Goal: Navigation & Orientation: Find specific page/section

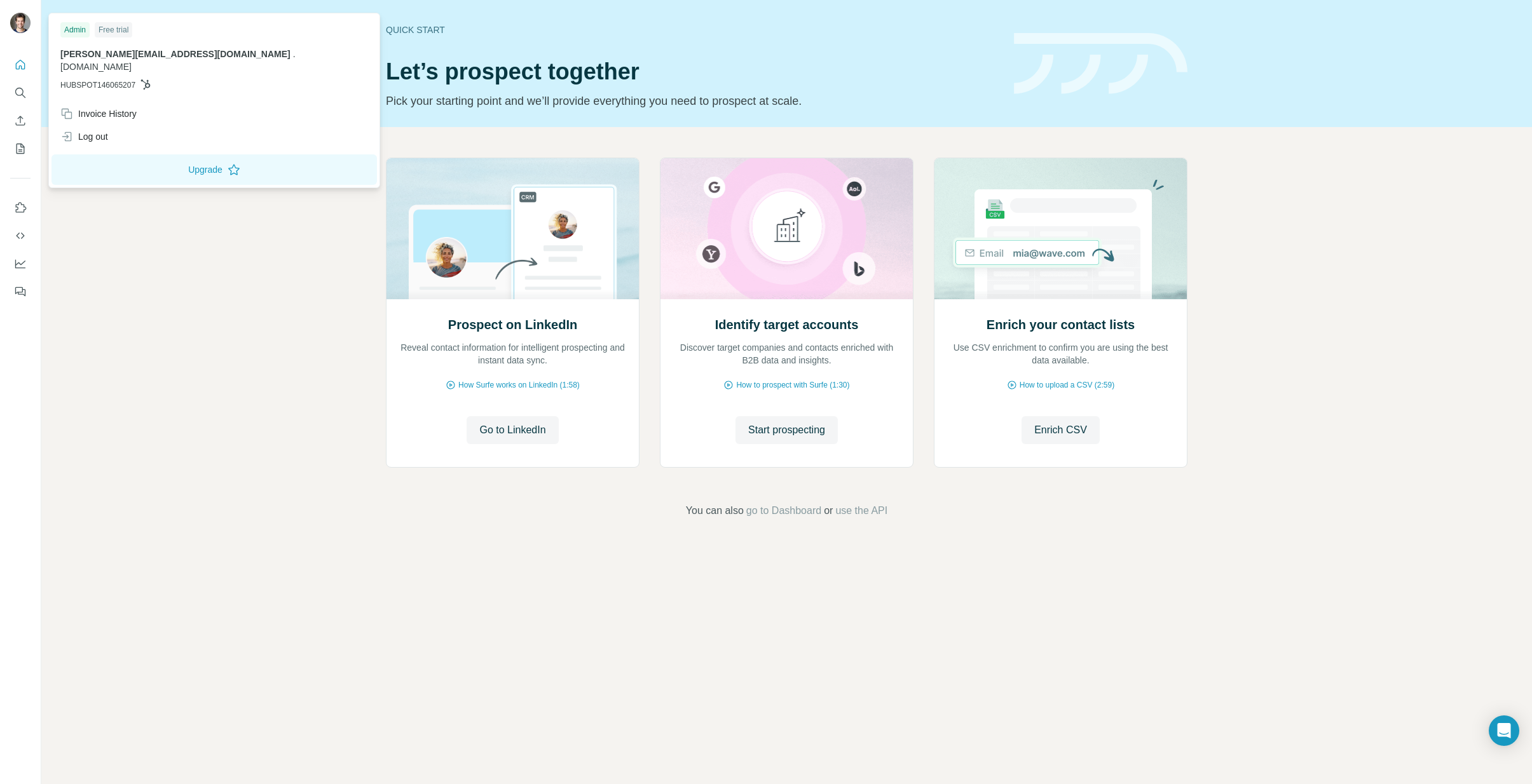
click at [16, 27] on img at bounding box center [21, 23] width 21 height 21
click at [27, 31] on div at bounding box center [21, 24] width 21 height 23
click at [24, 18] on img at bounding box center [21, 23] width 21 height 21
click at [25, 18] on img at bounding box center [21, 23] width 21 height 21
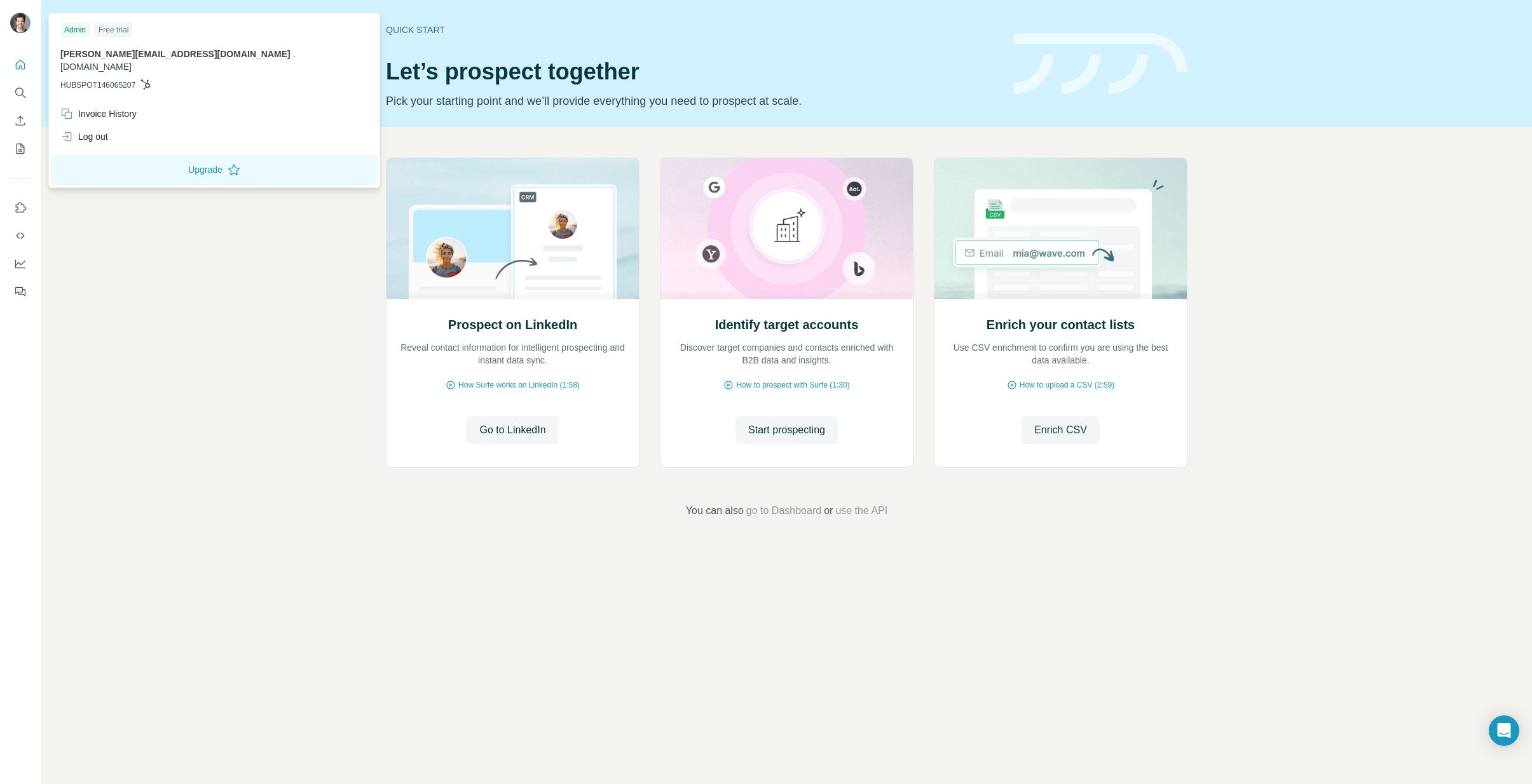
click at [25, 18] on img at bounding box center [21, 23] width 21 height 21
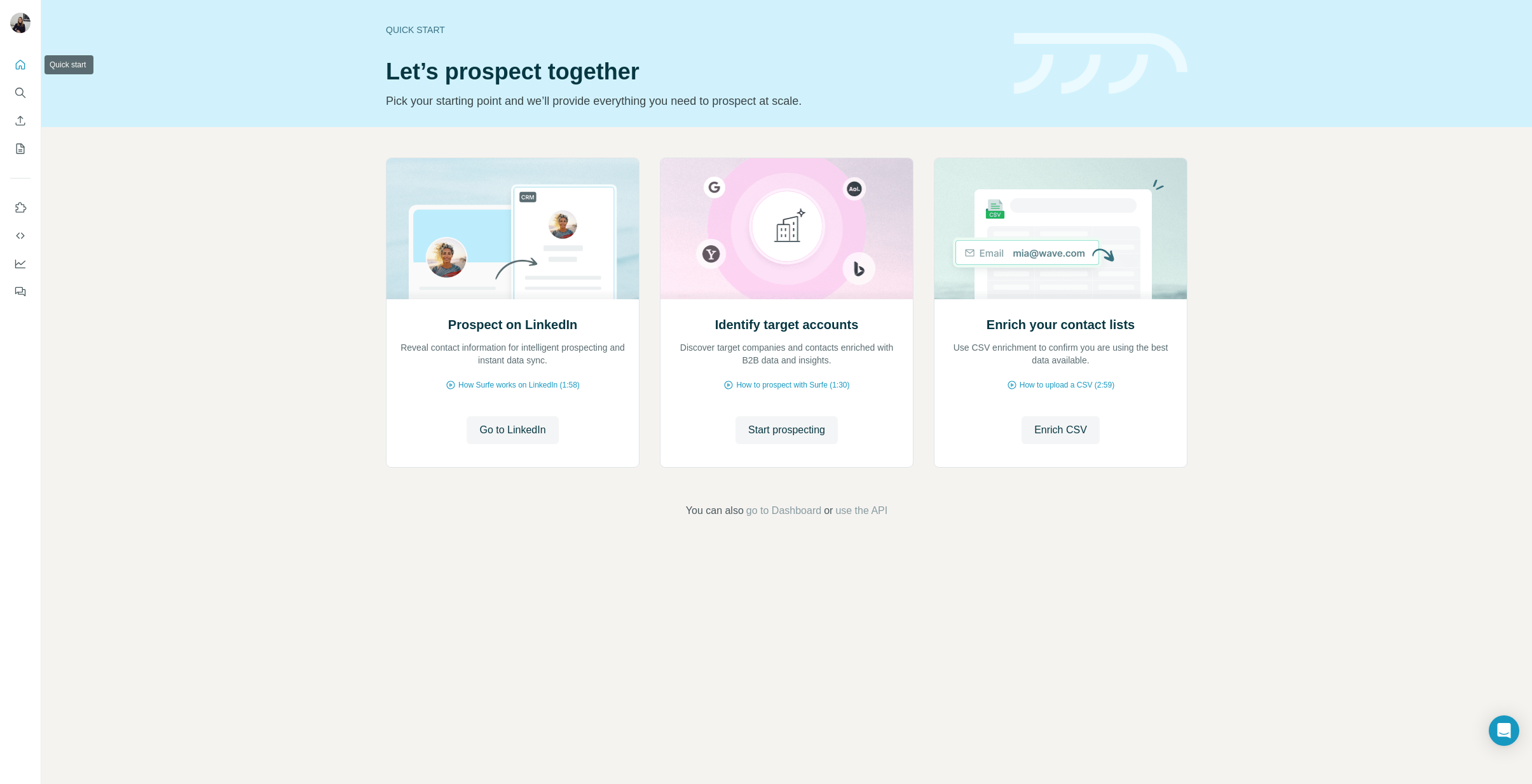
click at [28, 68] on button "Quick start" at bounding box center [21, 64] width 21 height 23
click at [21, 151] on icon "My lists" at bounding box center [21, 148] width 6 height 8
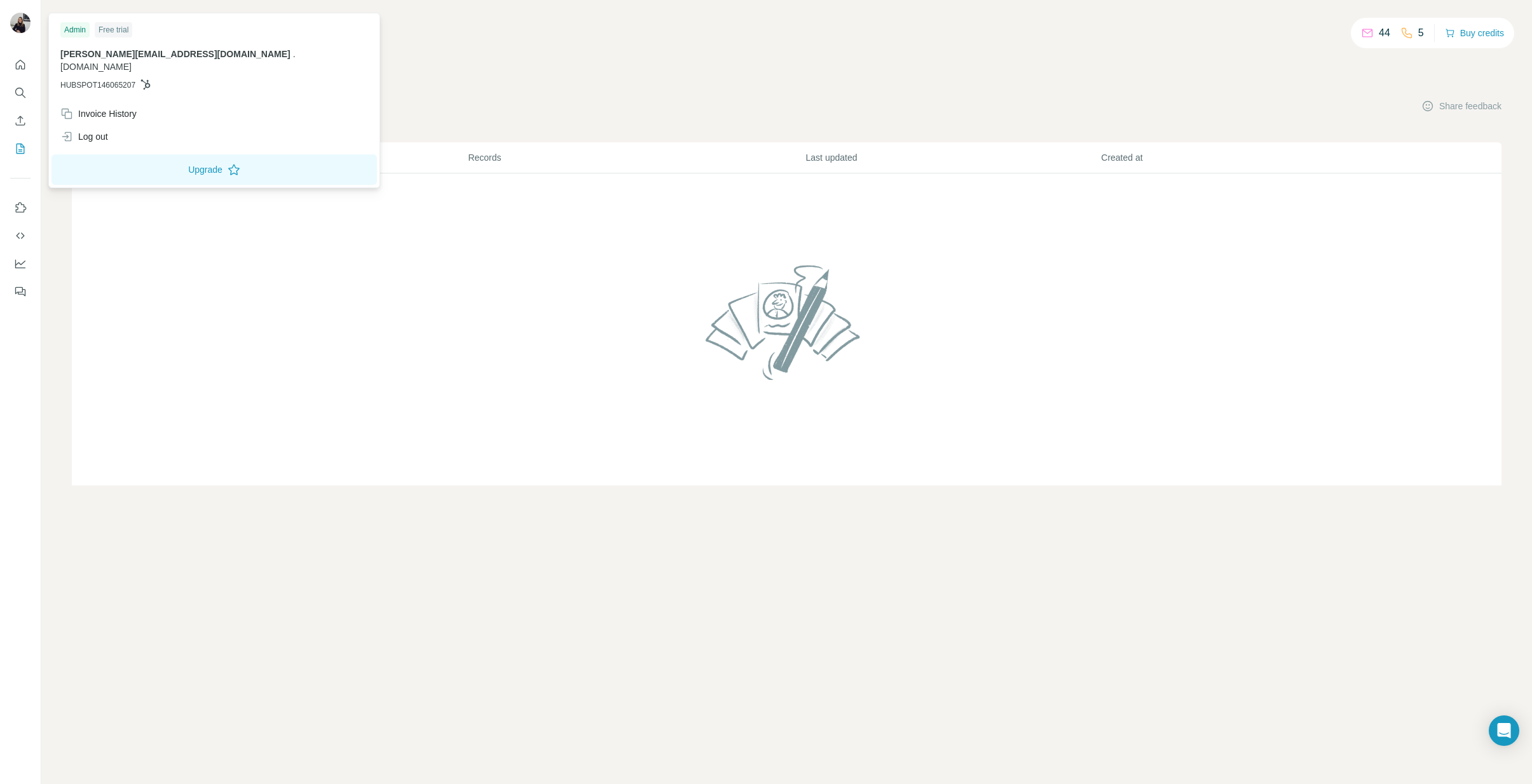
click at [22, 21] on img at bounding box center [21, 23] width 21 height 21
click at [102, 54] on span "[PERSON_NAME][EMAIL_ADDRESS][DOMAIN_NAME]" at bounding box center [175, 54] width 230 height 10
click at [492, 167] on th "Records" at bounding box center [636, 157] width 337 height 31
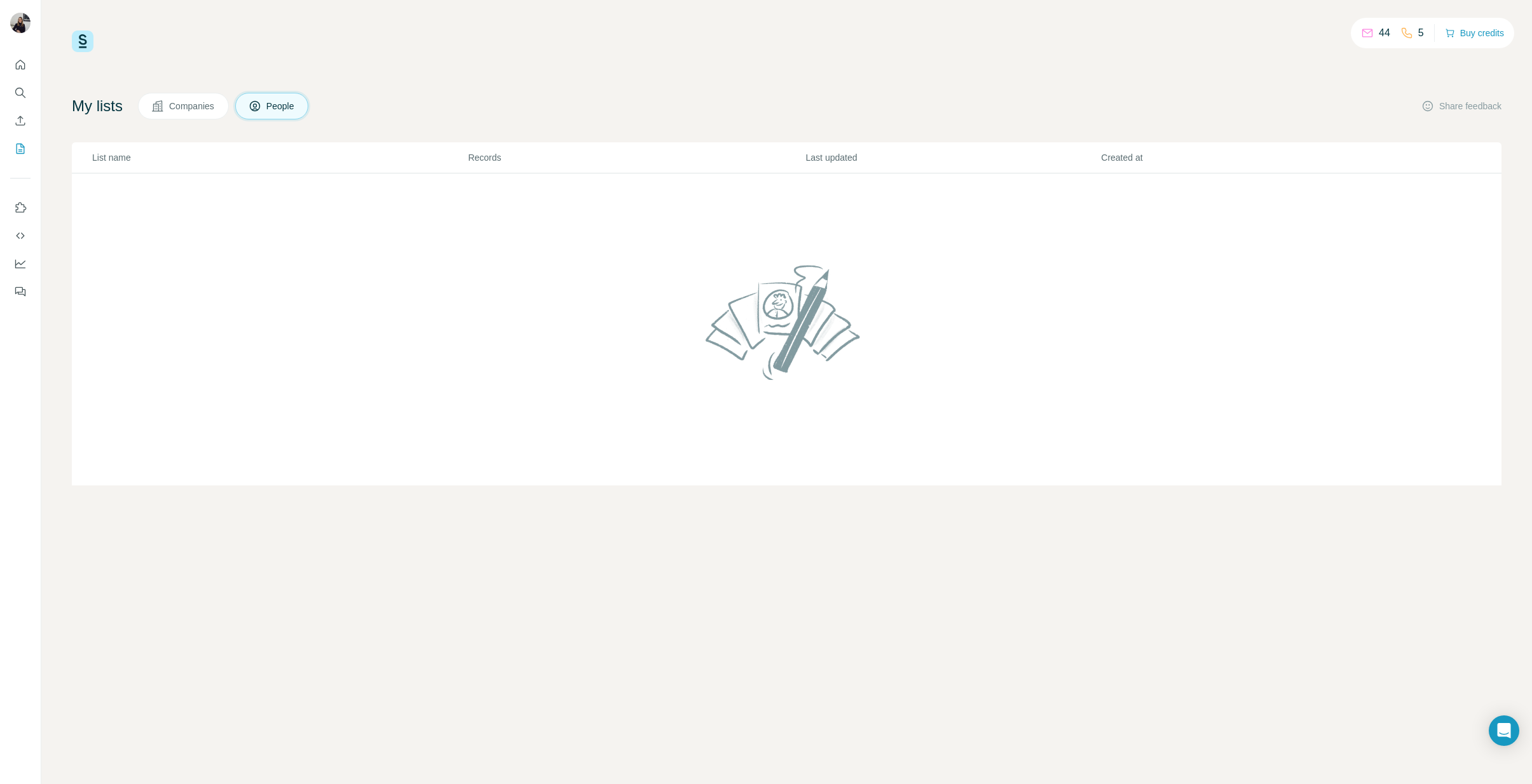
click at [277, 110] on span "People" at bounding box center [281, 106] width 29 height 13
click at [202, 110] on span "Companies" at bounding box center [192, 106] width 46 height 13
click at [24, 66] on icon "Quick start" at bounding box center [21, 65] width 13 height 13
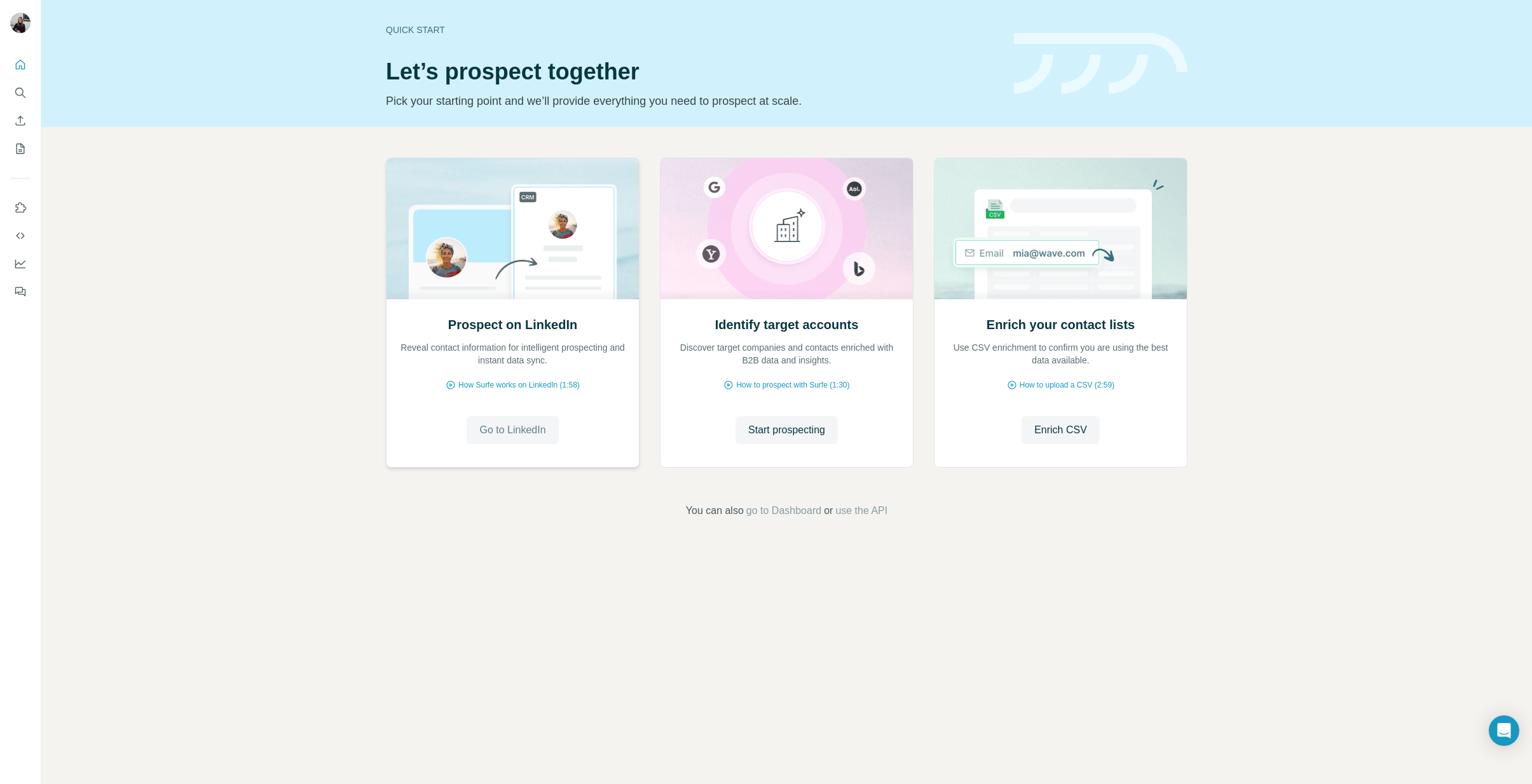
click at [502, 433] on span "Go to LinkedIn" at bounding box center [512, 430] width 66 height 15
